Goal: Find contact information: Find contact information

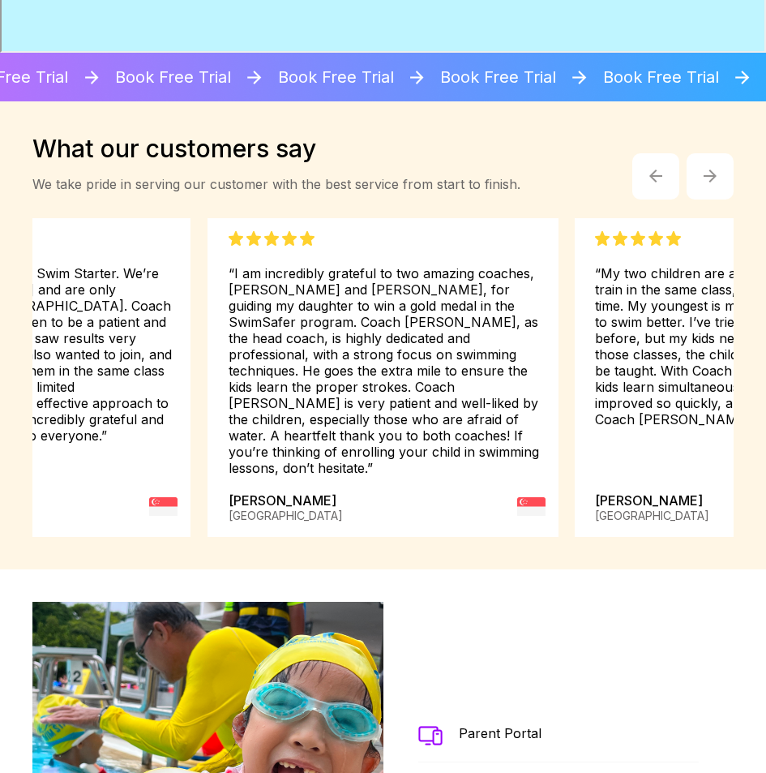
scroll to position [3243, 0]
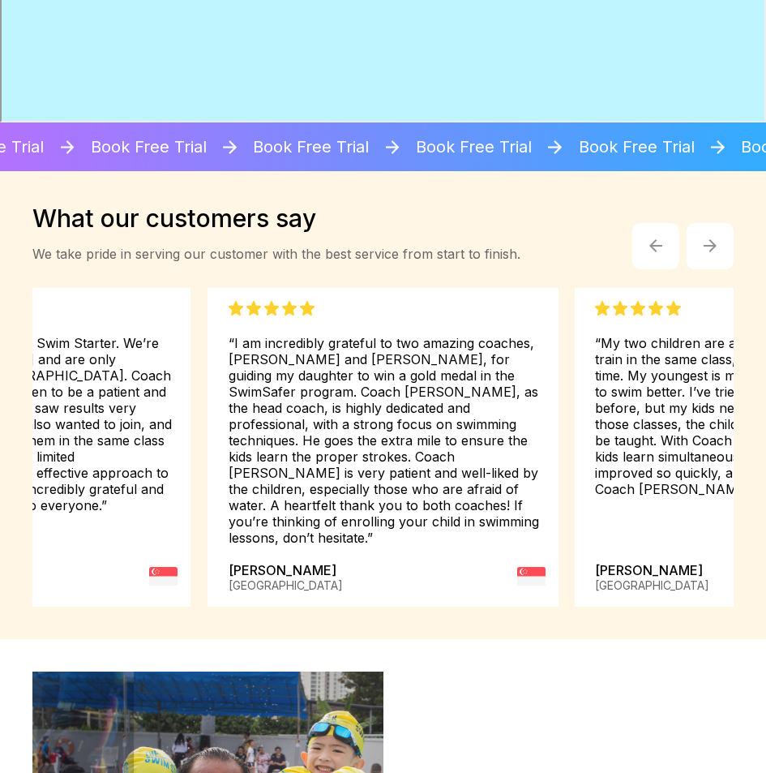
click at [700, 238] on button "button" at bounding box center [710, 246] width 47 height 47
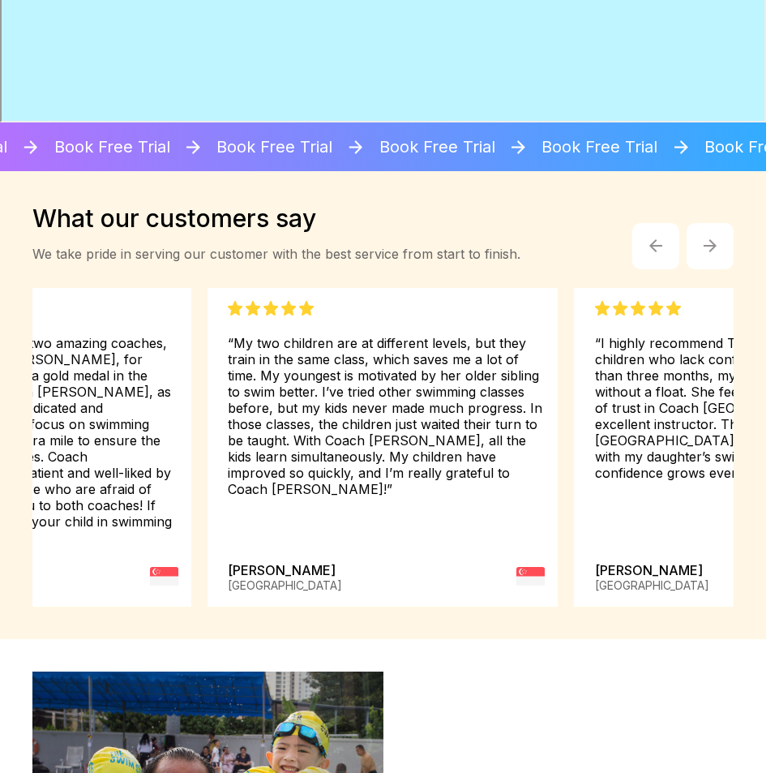
click at [700, 238] on button "button" at bounding box center [710, 246] width 47 height 47
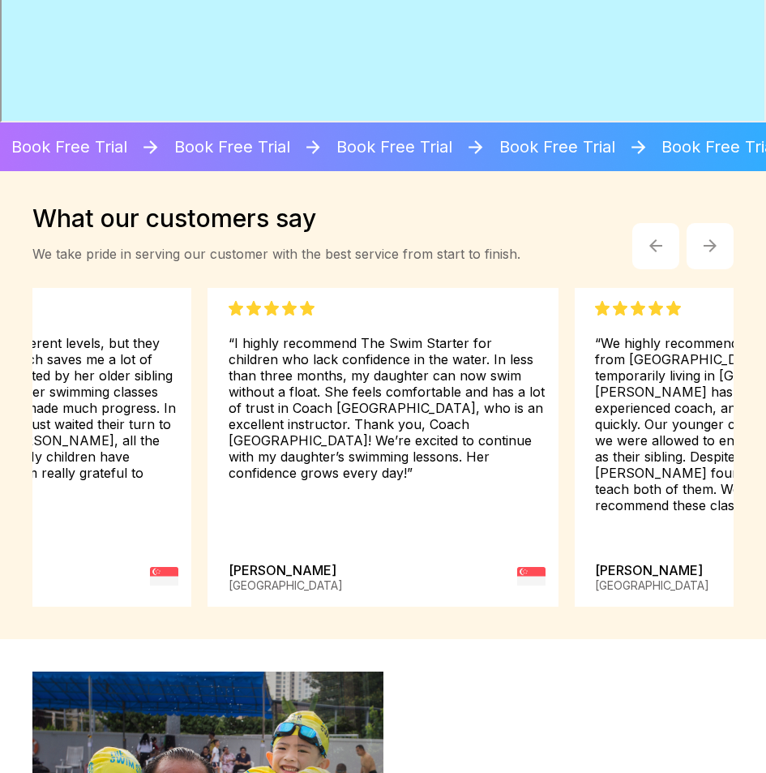
click at [700, 237] on button "button" at bounding box center [710, 246] width 47 height 47
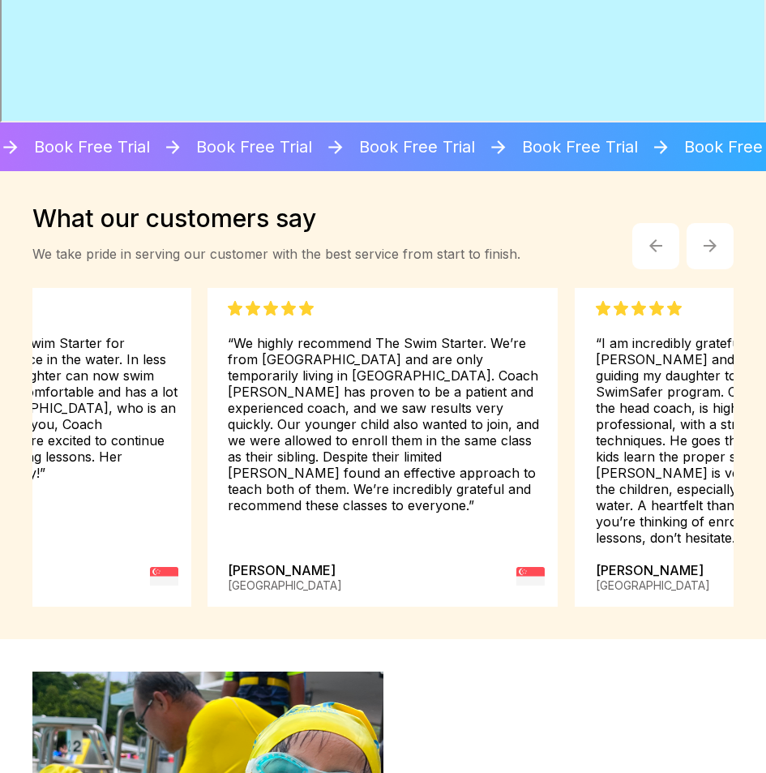
click at [697, 238] on button "button" at bounding box center [710, 246] width 47 height 47
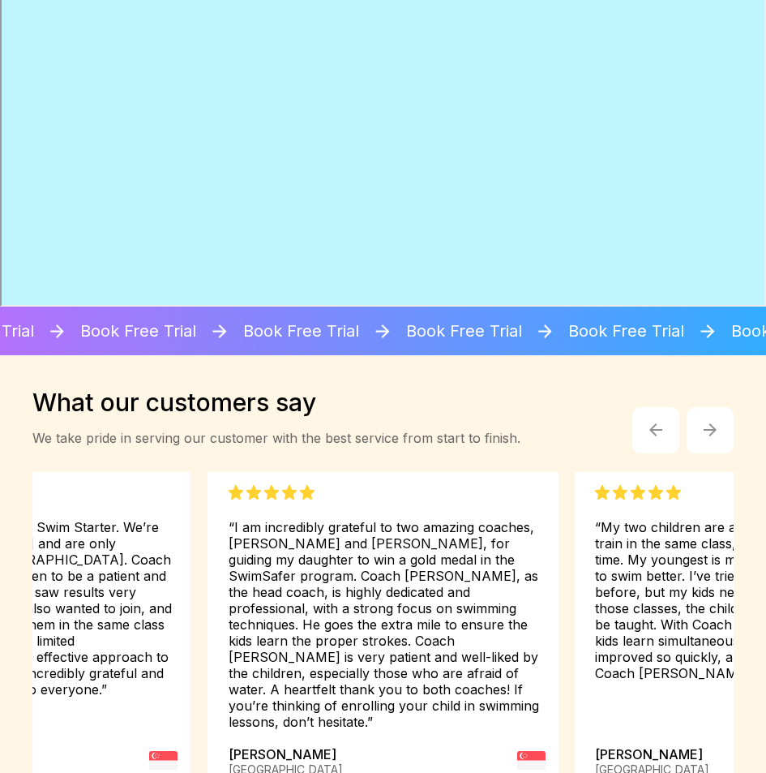
scroll to position [3058, 0]
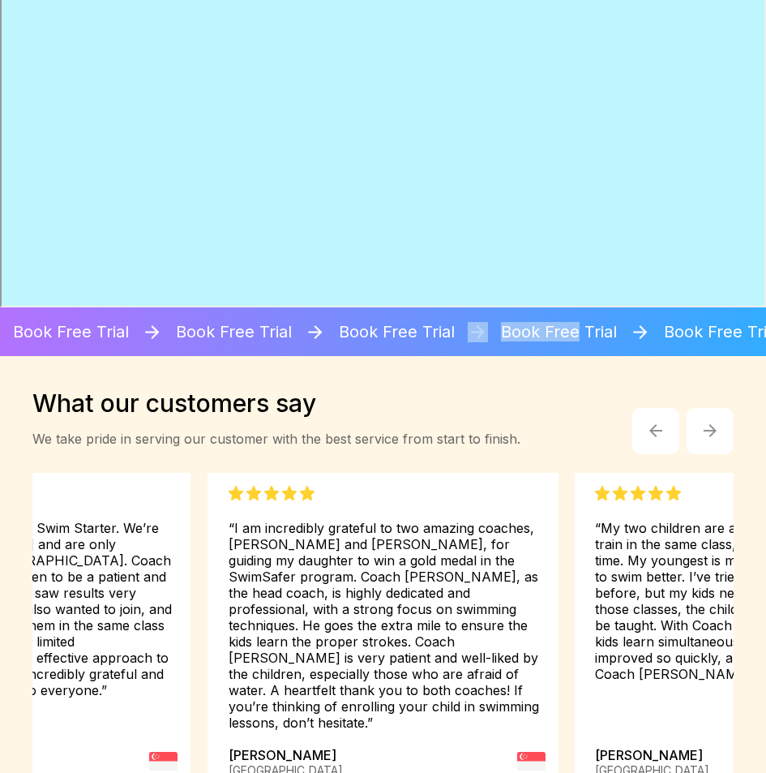
drag, startPoint x: 587, startPoint y: 325, endPoint x: 486, endPoint y: 324, distance: 101.4
click at [486, 324] on div "Book Free Trial" at bounding box center [543, 331] width 150 height 49
click at [422, 319] on div "Book Free Trial" at bounding box center [368, 331] width 150 height 49
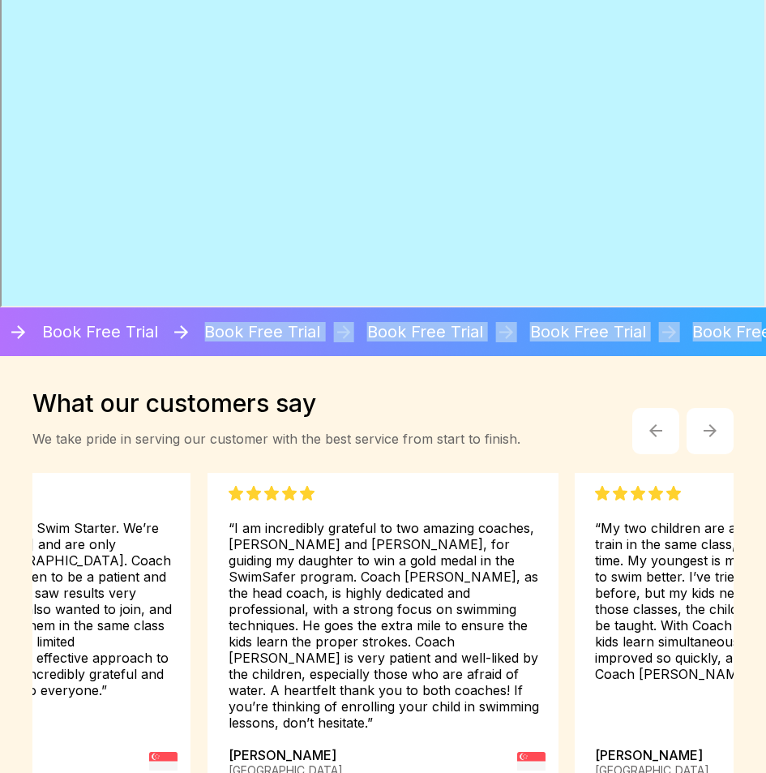
scroll to position [3058, 6]
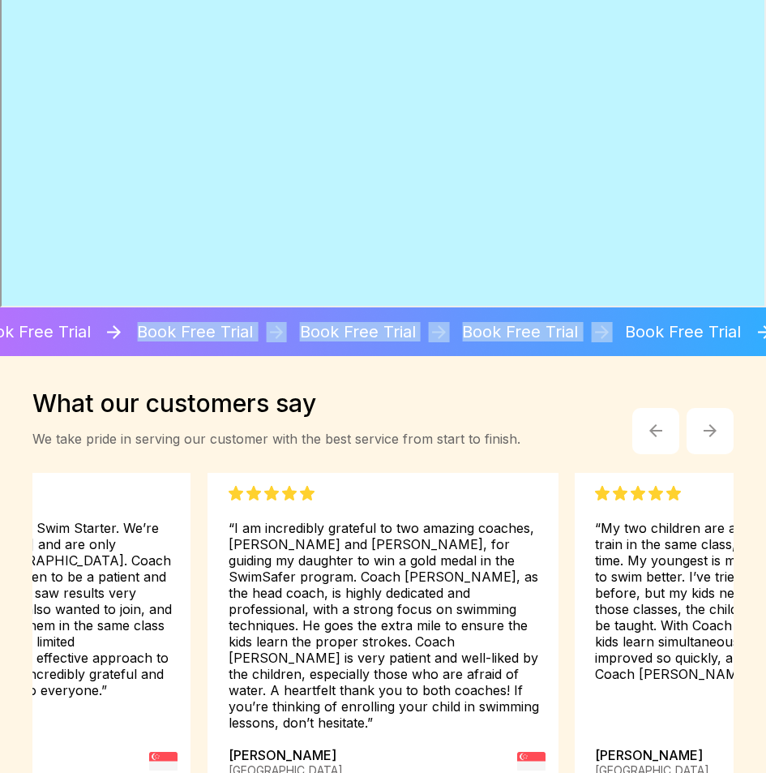
drag, startPoint x: 426, startPoint y: 318, endPoint x: 730, endPoint y: 319, distance: 304.1
click at [730, 319] on div "Book Free Trial Book Free Trial Book Free Trial Book Free Trial Book Free Trial…" at bounding box center [429, 331] width 3254 height 49
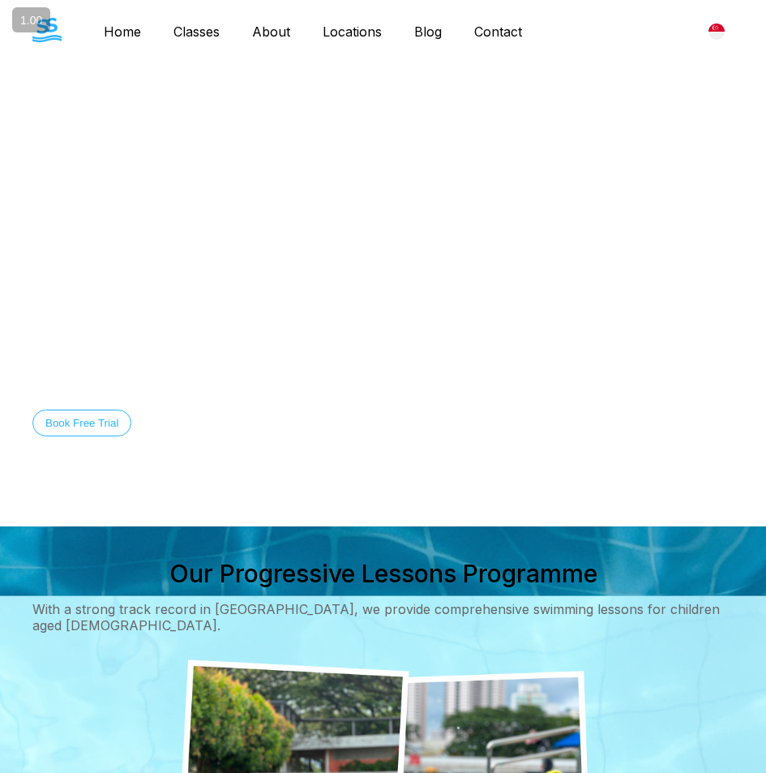
scroll to position [0, 6]
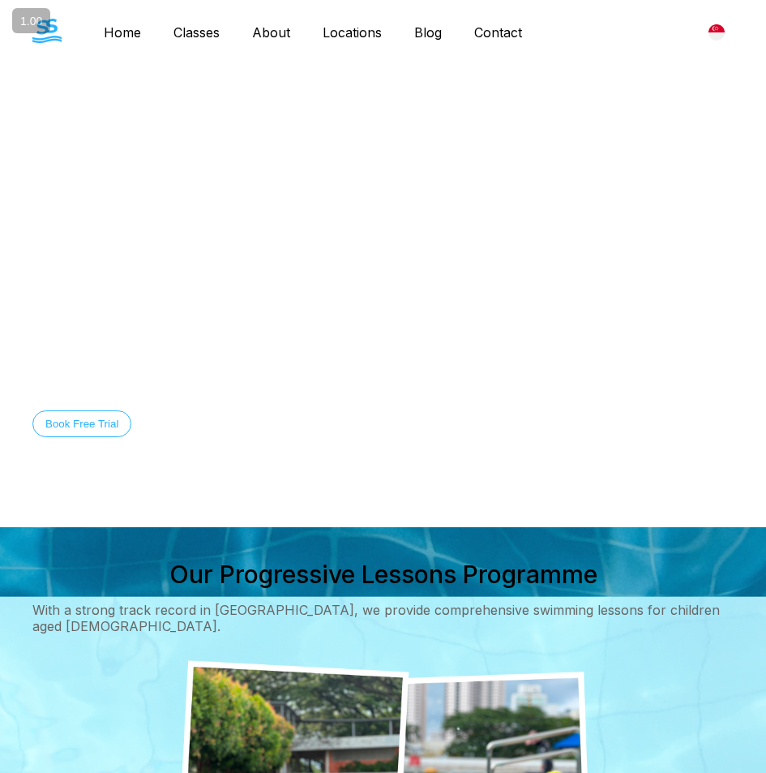
click at [486, 36] on link "Contact" at bounding box center [498, 32] width 80 height 16
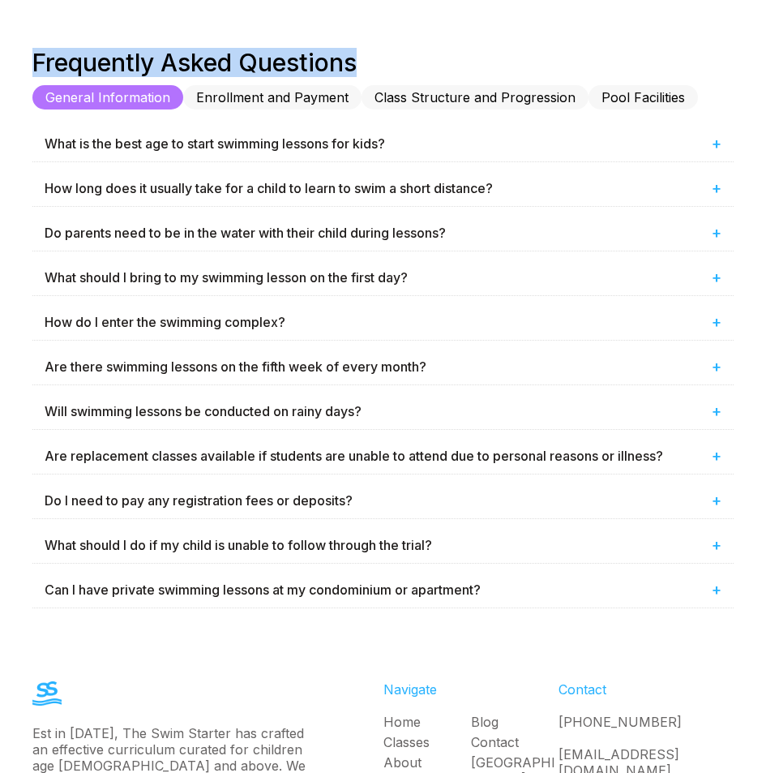
scroll to position [1275, 0]
drag, startPoint x: 388, startPoint y: 75, endPoint x: 15, endPoint y: 61, distance: 374.0
click at [15, 61] on div "Frequently Asked Questions General Information Enrollment and Payment Class Str…" at bounding box center [383, 332] width 766 height 568
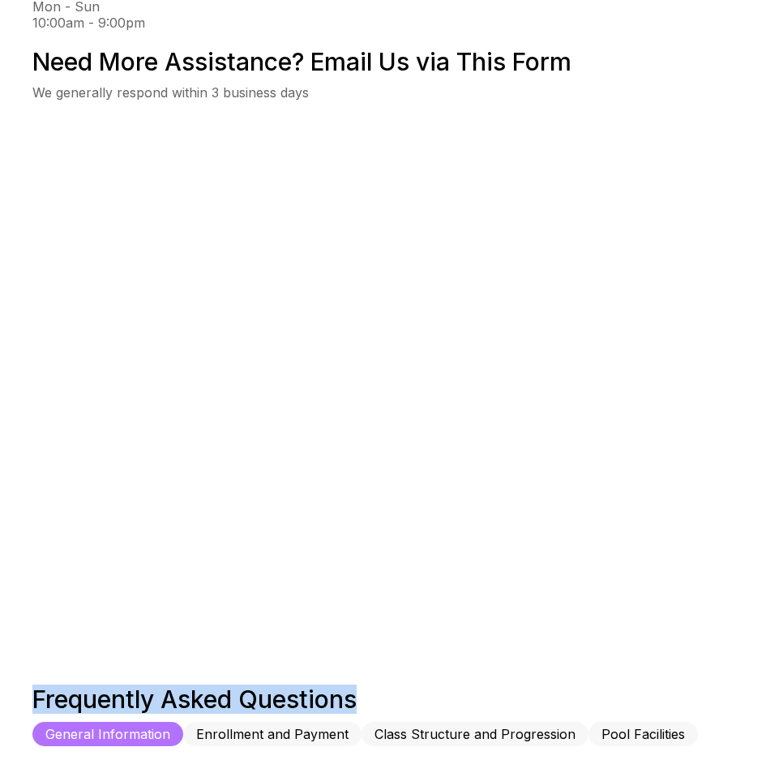
scroll to position [645, 0]
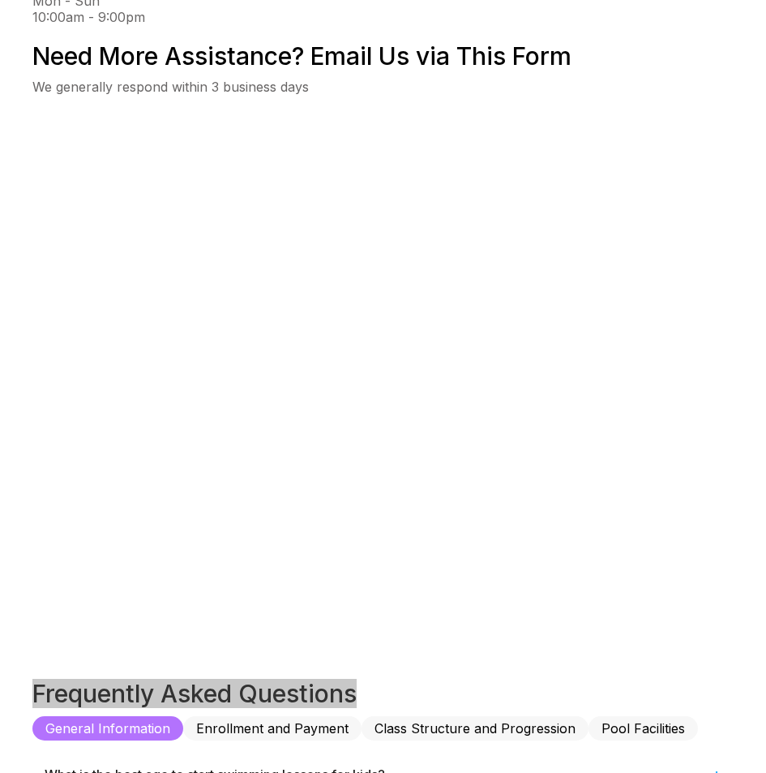
drag, startPoint x: 431, startPoint y: 354, endPoint x: 639, endPoint y: 6, distance: 405.8
